Goal: Task Accomplishment & Management: Manage account settings

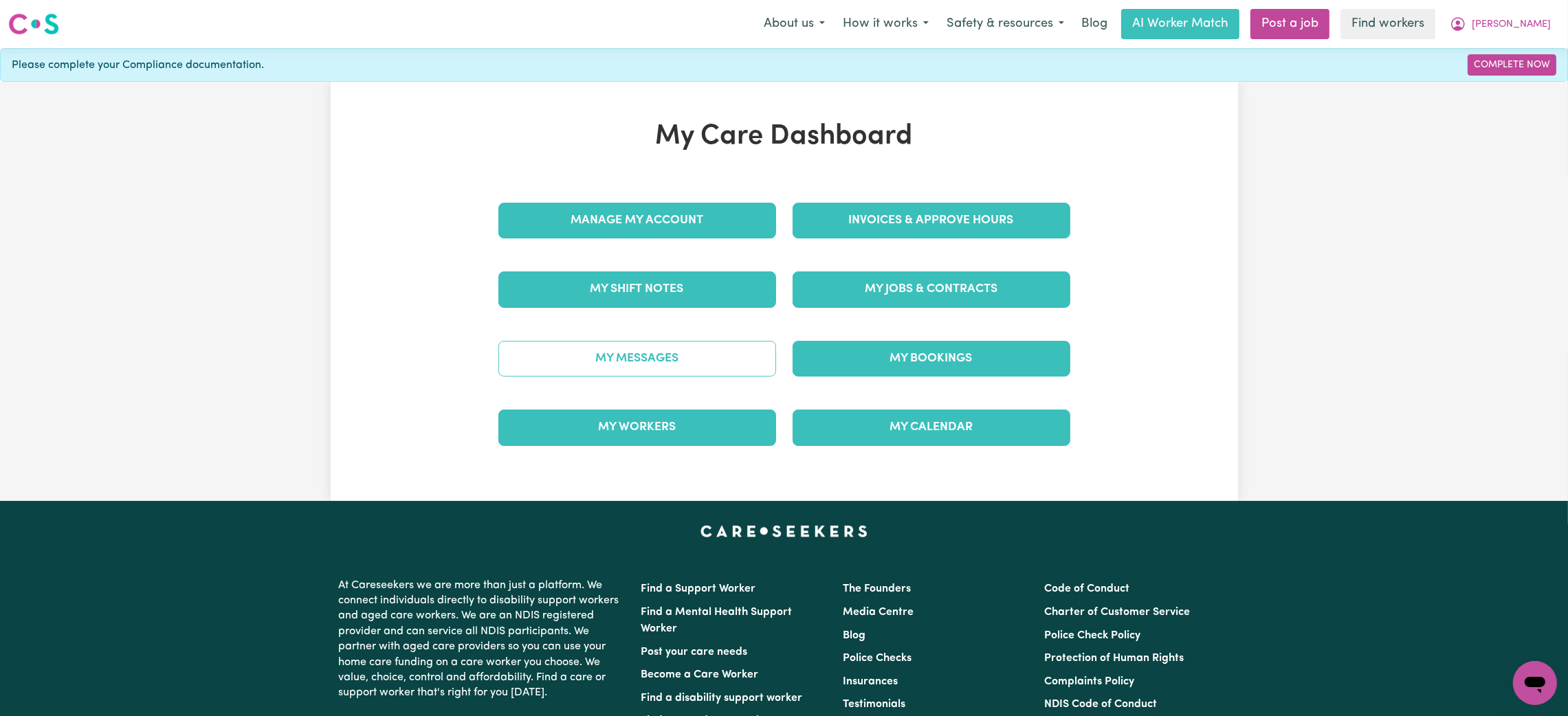
click at [640, 345] on link "My Messages" at bounding box center [637, 359] width 278 height 36
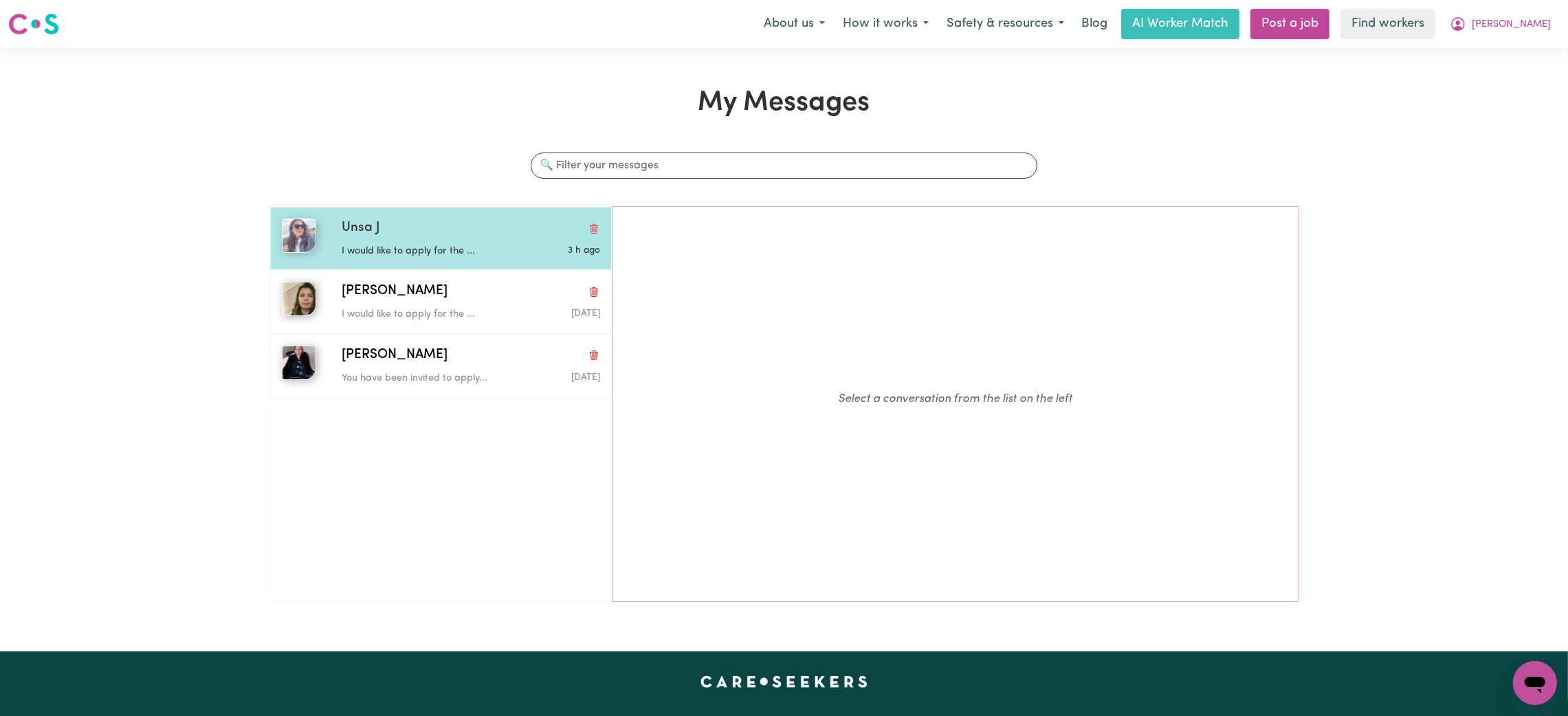
click at [438, 216] on div "Unsa J I would like to apply for the ... 3 h ago" at bounding box center [441, 238] width 341 height 63
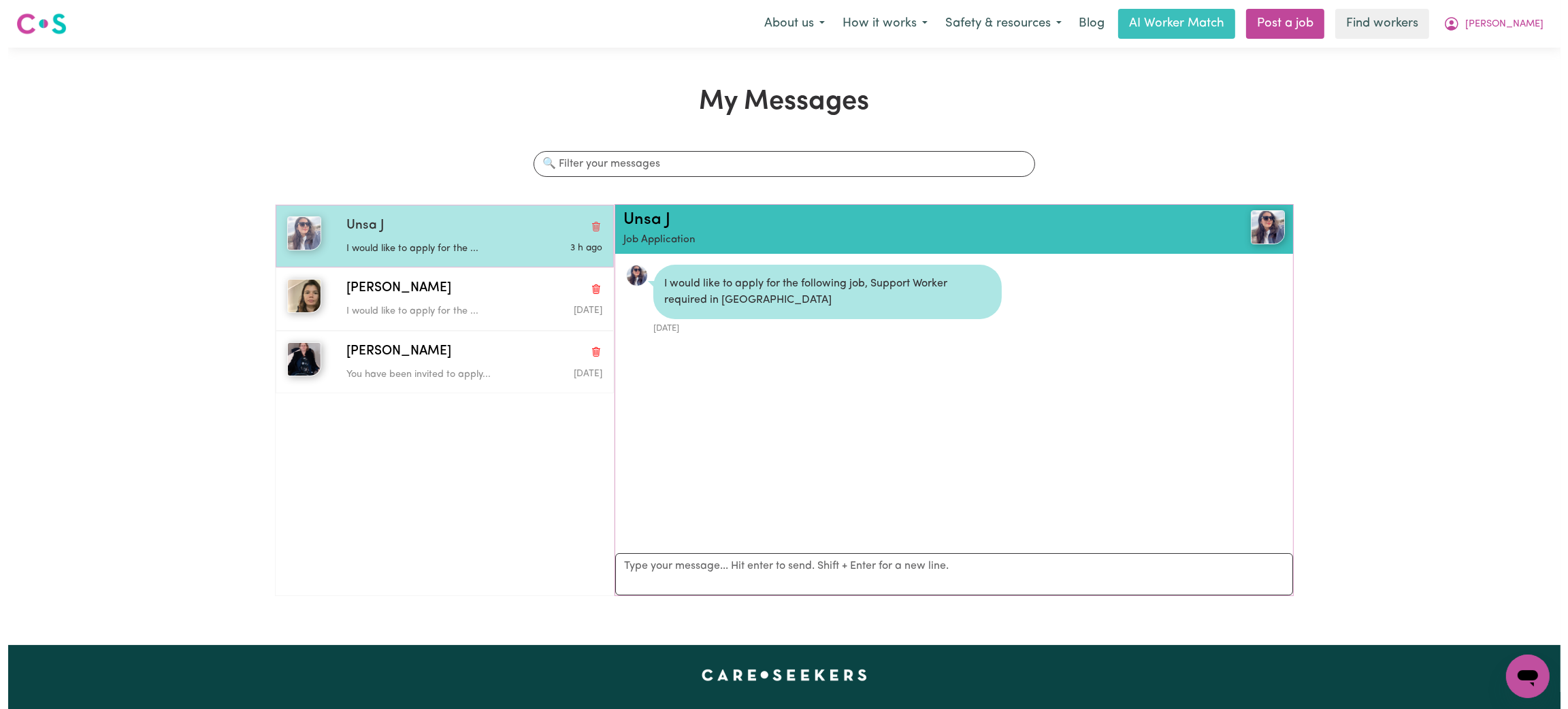
scroll to position [8, 0]
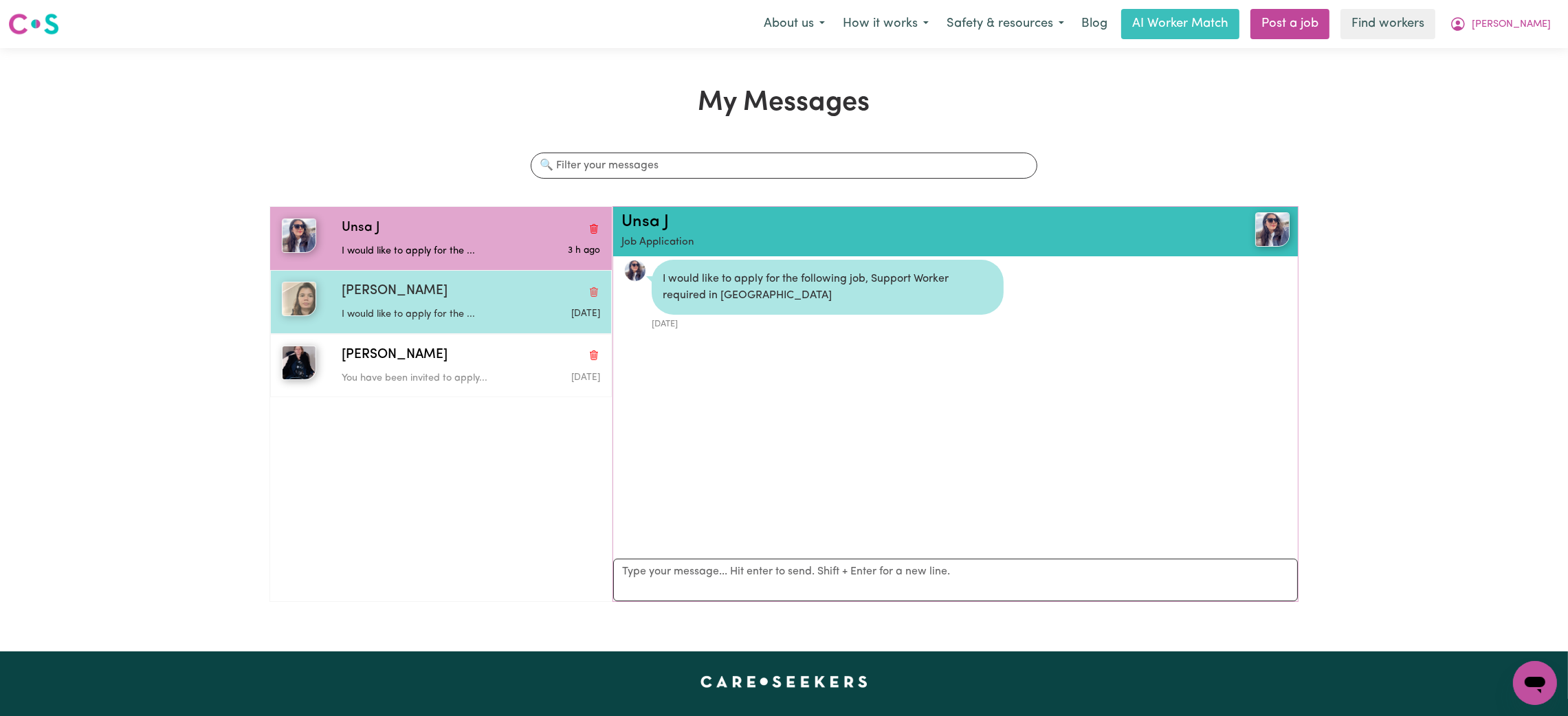
click at [427, 311] on p "I would like to apply for the ..." at bounding box center [427, 315] width 172 height 15
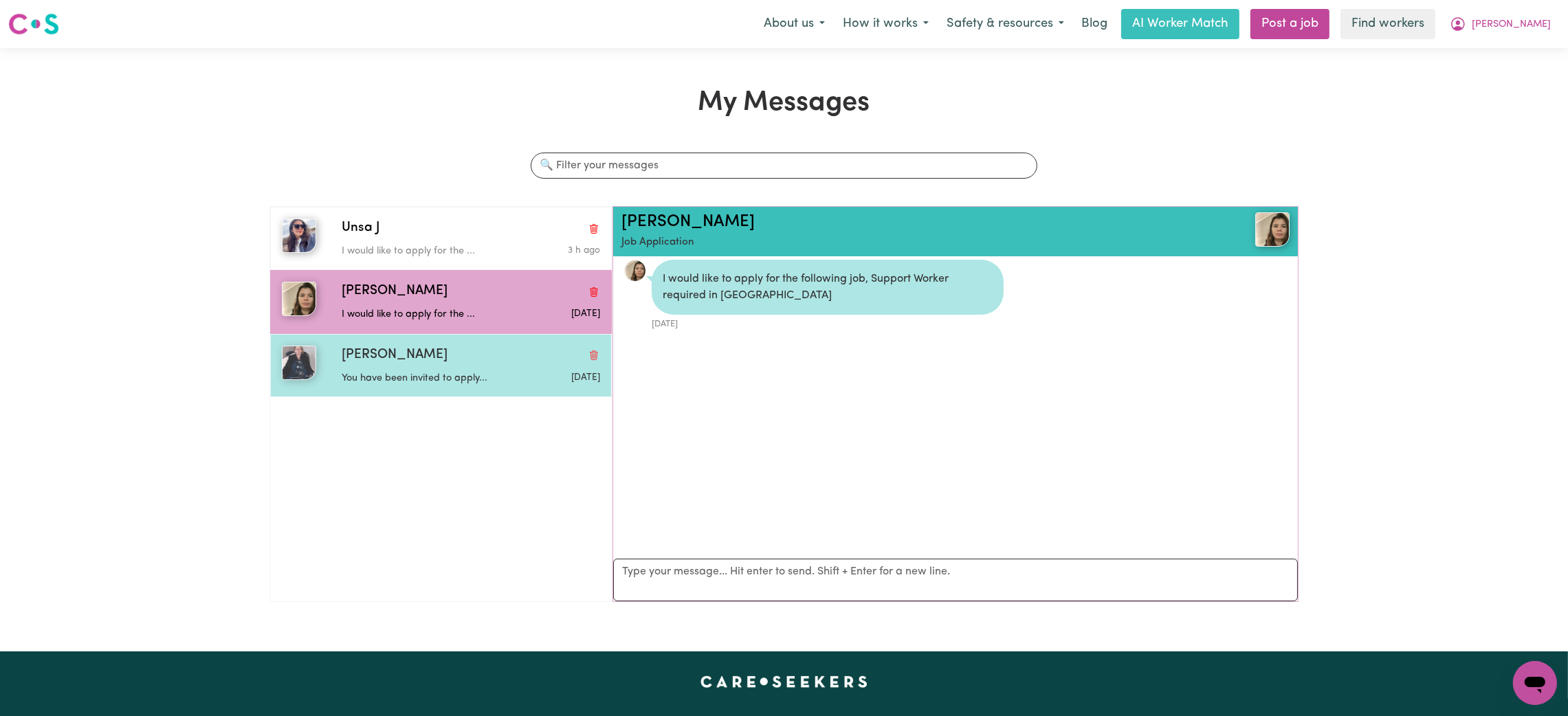
click at [437, 369] on div "You have been invited to apply..." at bounding box center [427, 376] width 172 height 20
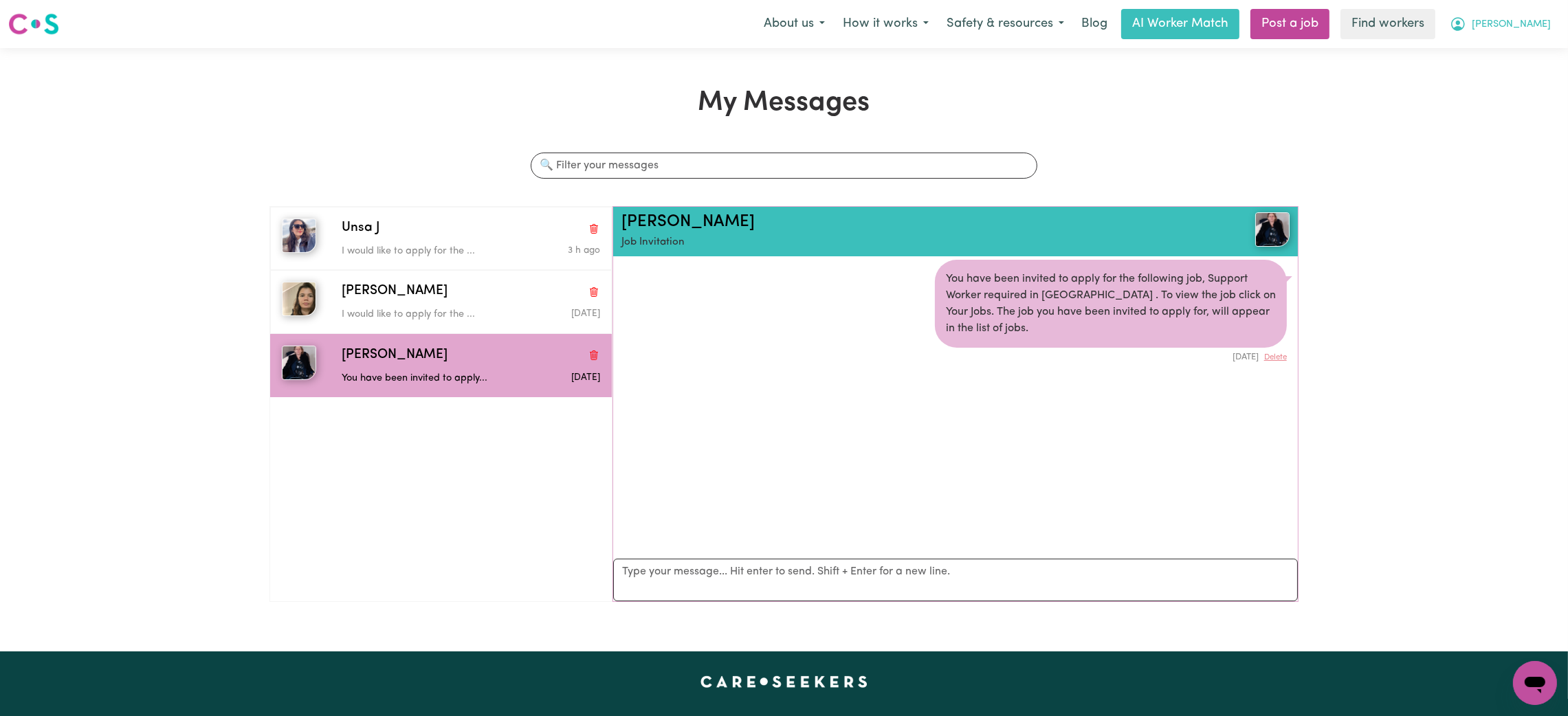
click at [1533, 31] on span "[PERSON_NAME]" at bounding box center [1511, 24] width 79 height 15
click at [1508, 48] on link "My Dashboard" at bounding box center [1505, 53] width 109 height 26
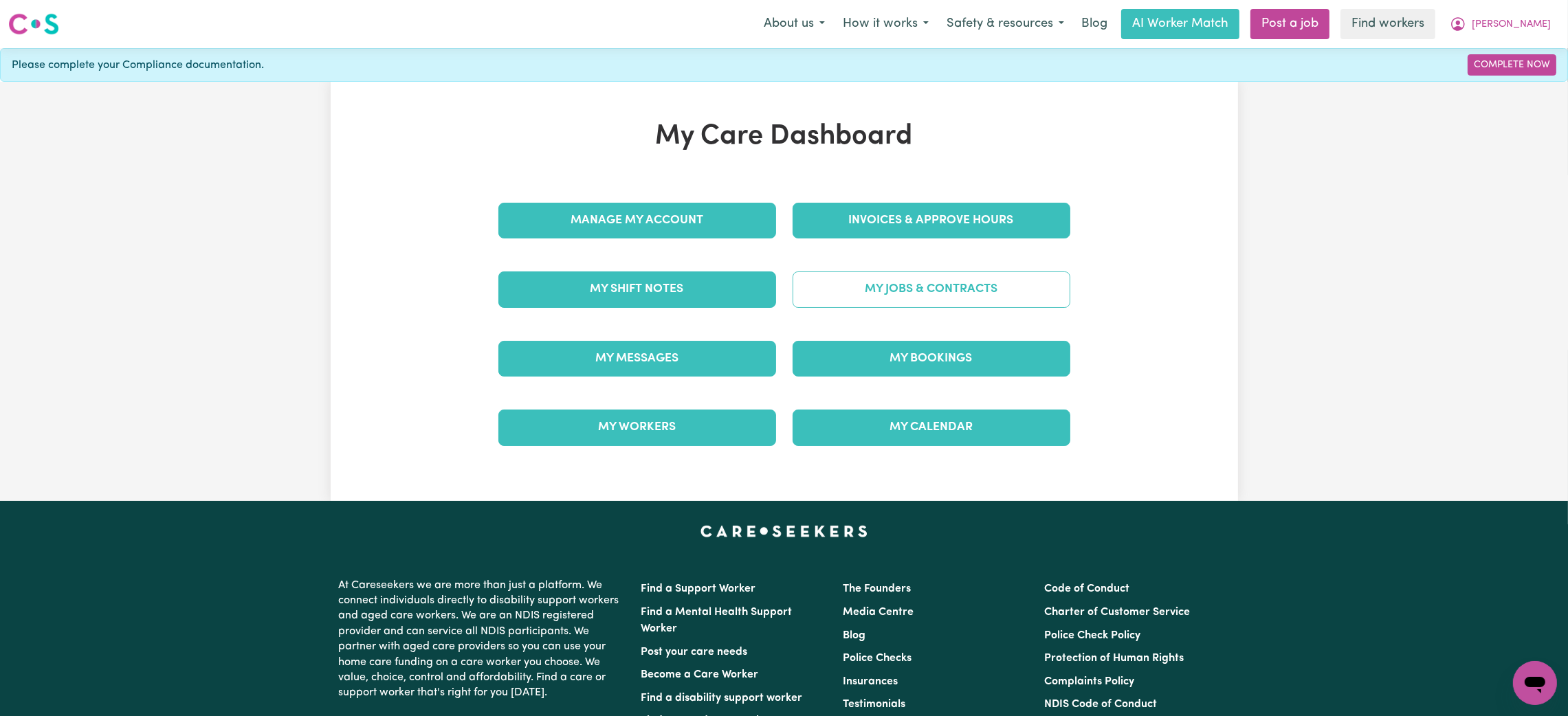
click at [1001, 275] on link "My Jobs & Contracts" at bounding box center [932, 290] width 278 height 36
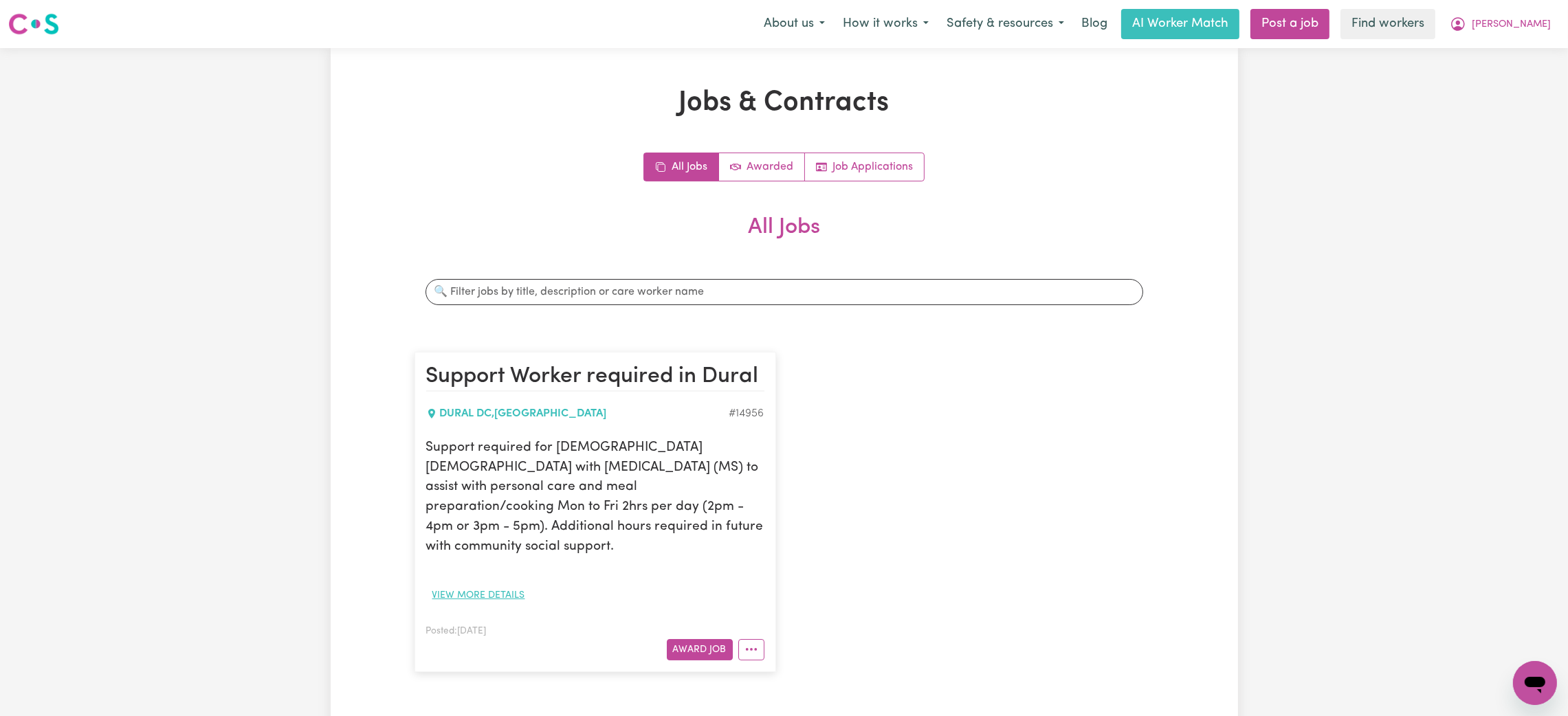
click at [506, 585] on button "View more details" at bounding box center [478, 595] width 105 height 21
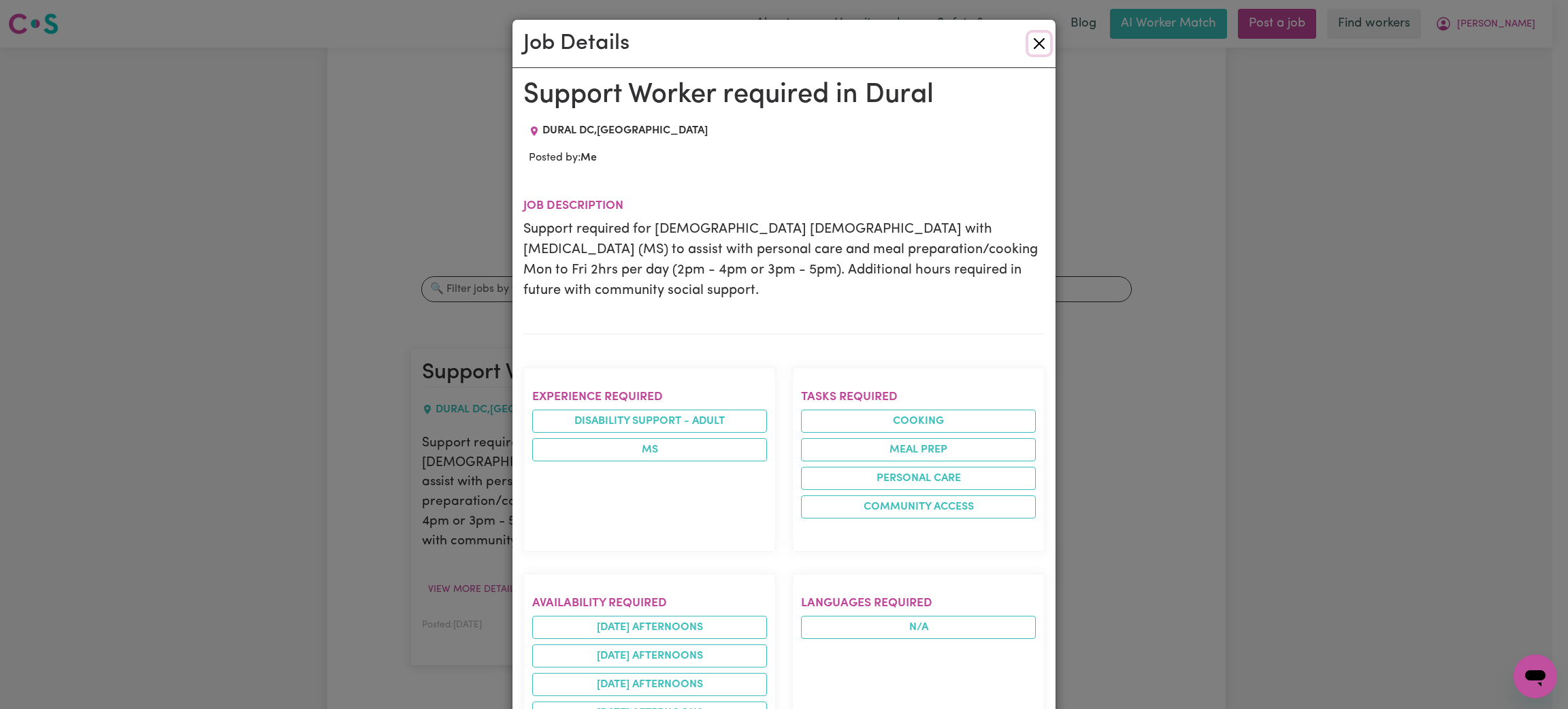
click at [1036, 39] on button "Close" at bounding box center [1039, 43] width 22 height 22
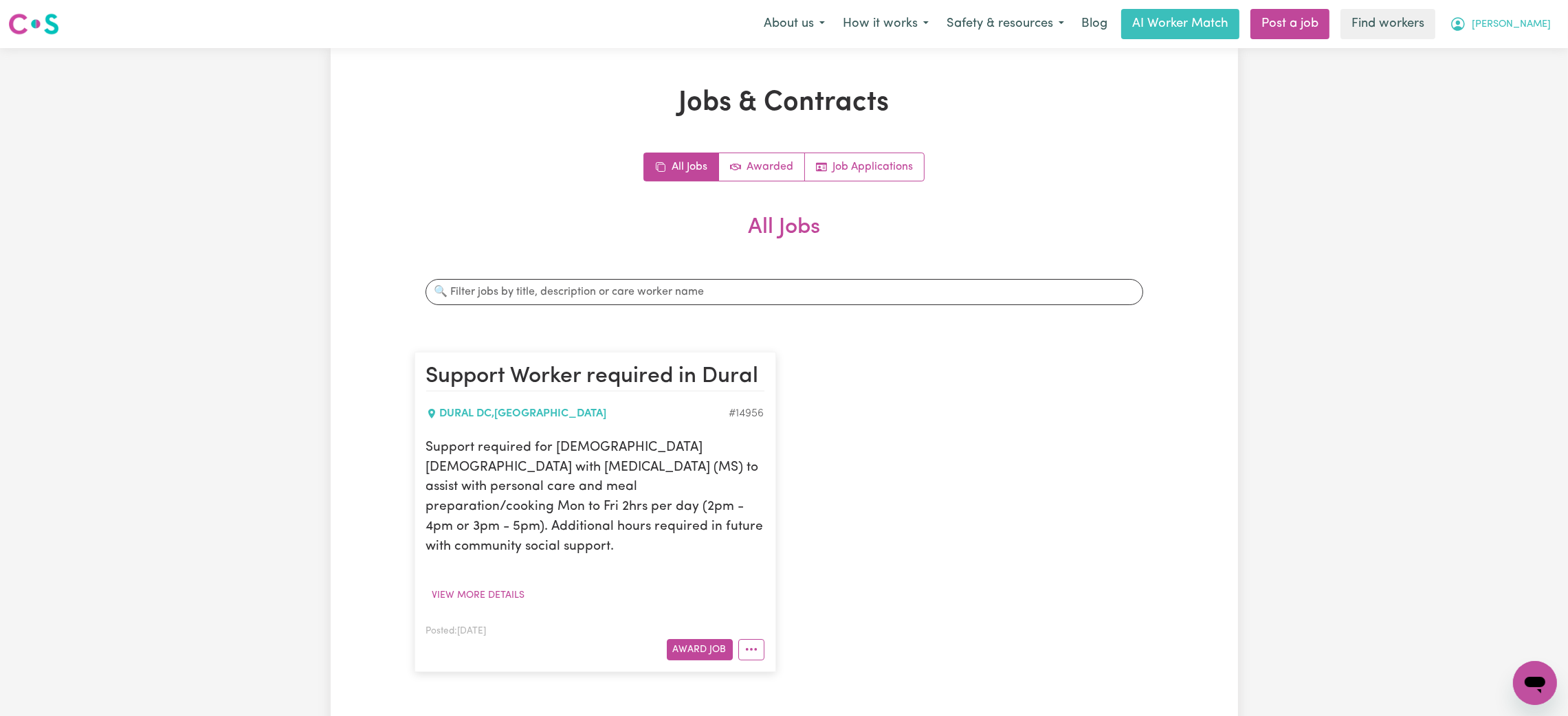
click at [1534, 31] on span "[PERSON_NAME]" at bounding box center [1511, 24] width 79 height 15
click at [1505, 78] on link "Logout" at bounding box center [1505, 78] width 109 height 26
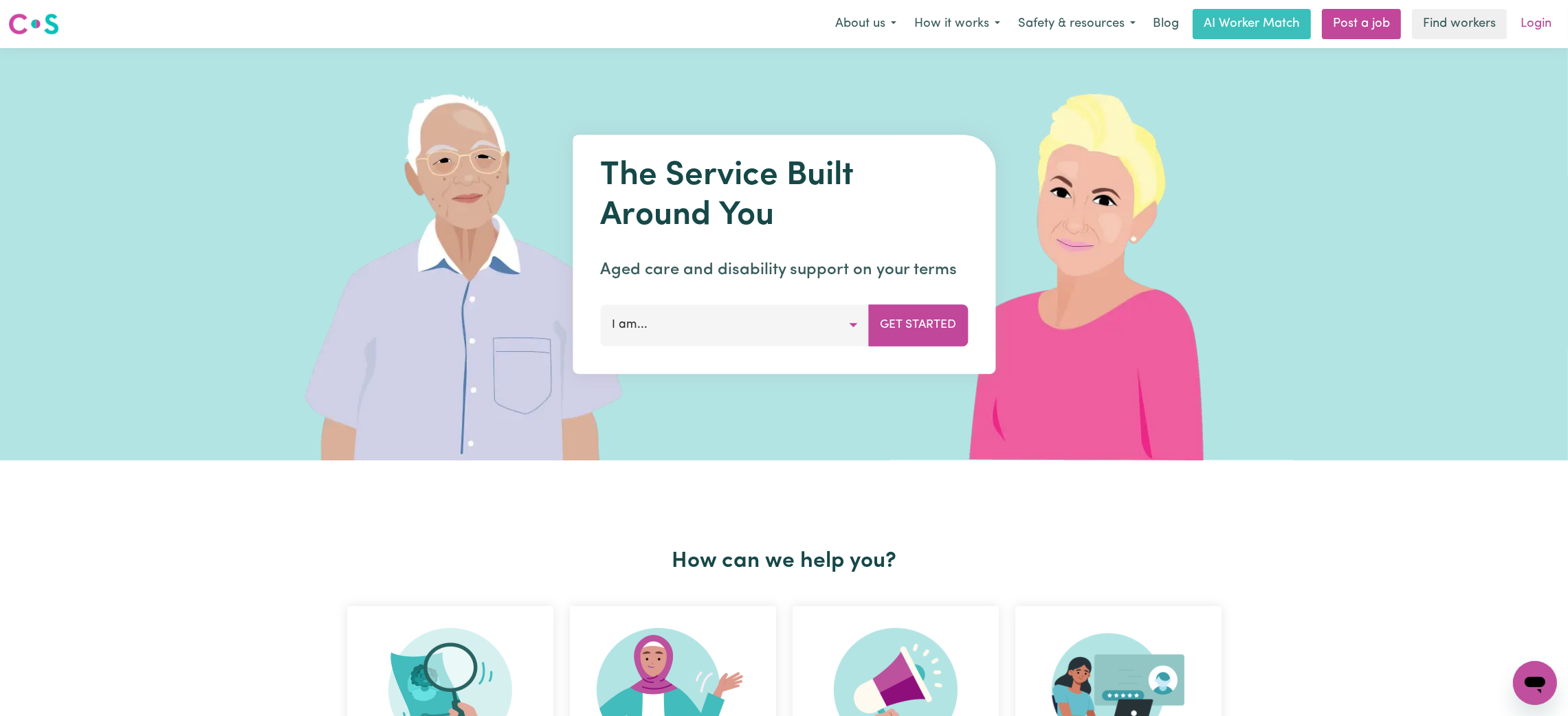
click at [1539, 27] on link "Login" at bounding box center [1536, 23] width 48 height 31
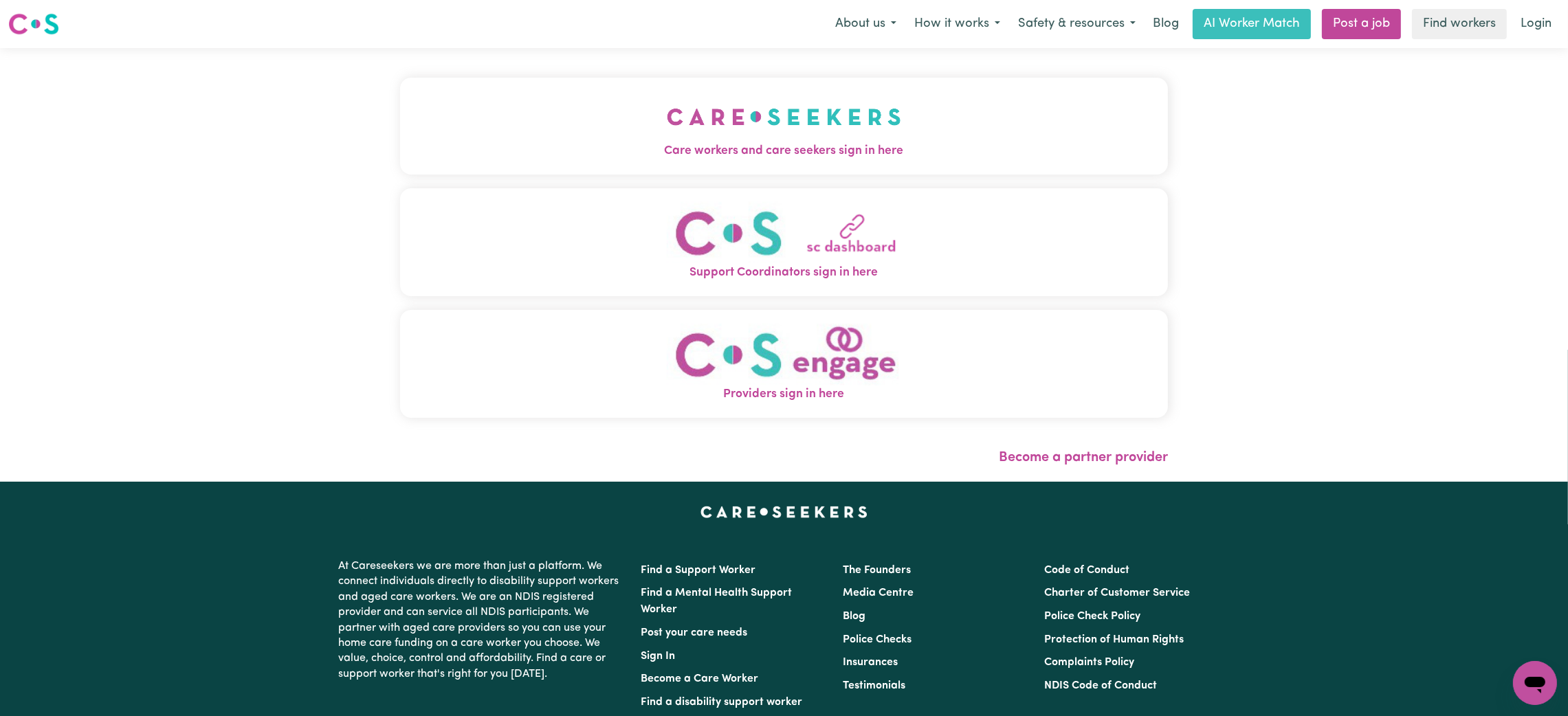
click at [971, 158] on span "Care workers and care seekers sign in here" at bounding box center [784, 151] width 768 height 18
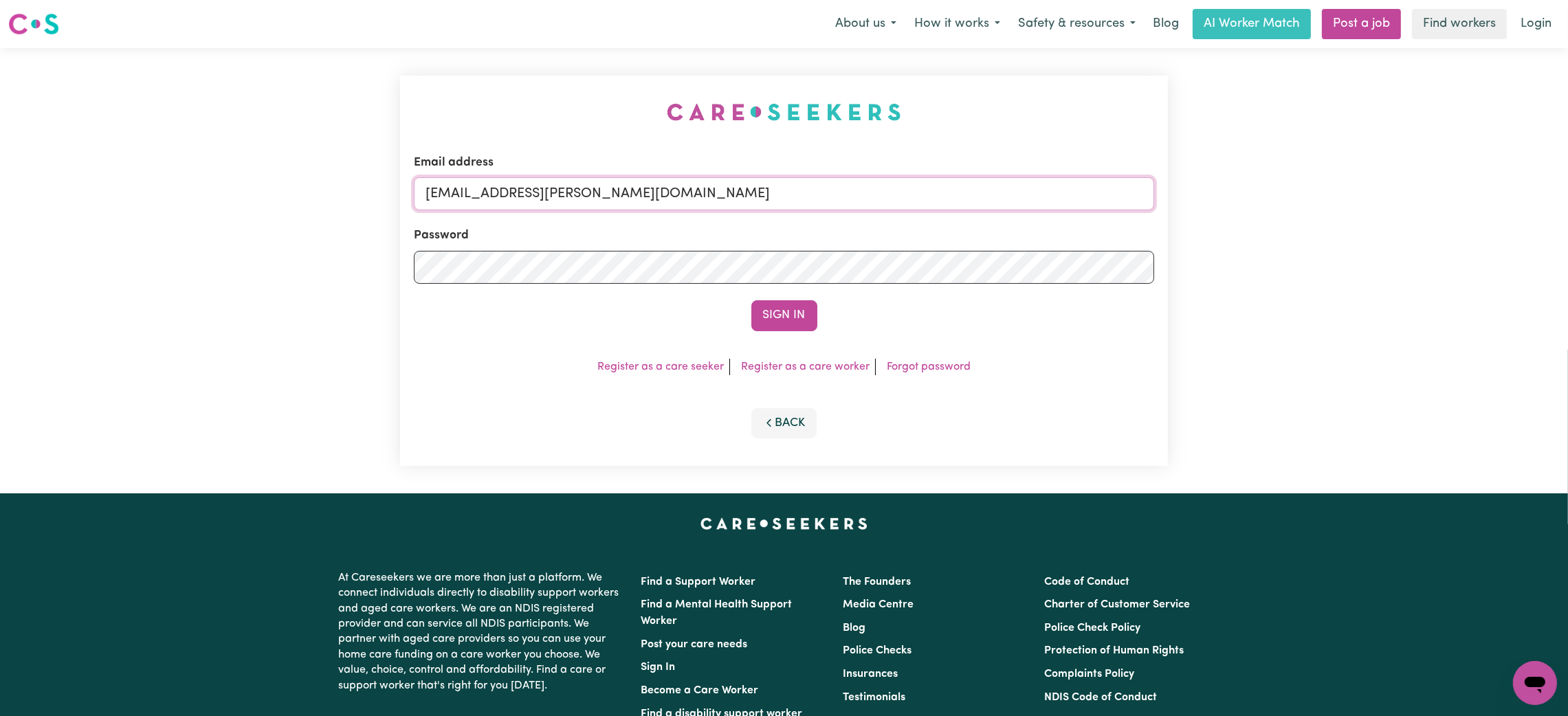
drag, startPoint x: 499, startPoint y: 203, endPoint x: 819, endPoint y: 239, distance: 322.0
click at [819, 239] on form "Email address [EMAIL_ADDRESS][PERSON_NAME][DOMAIN_NAME] Password Sign In" at bounding box center [784, 243] width 741 height 178
paste input "[PERSON_NAME][EMAIL_ADDRESS][DOMAIN_NAME]"
type input "superuser~[PERSON_NAME][EMAIL_ADDRESS][DOMAIN_NAME]"
click at [791, 302] on button "Sign In" at bounding box center [784, 315] width 66 height 31
